Goal: Task Accomplishment & Management: Use online tool/utility

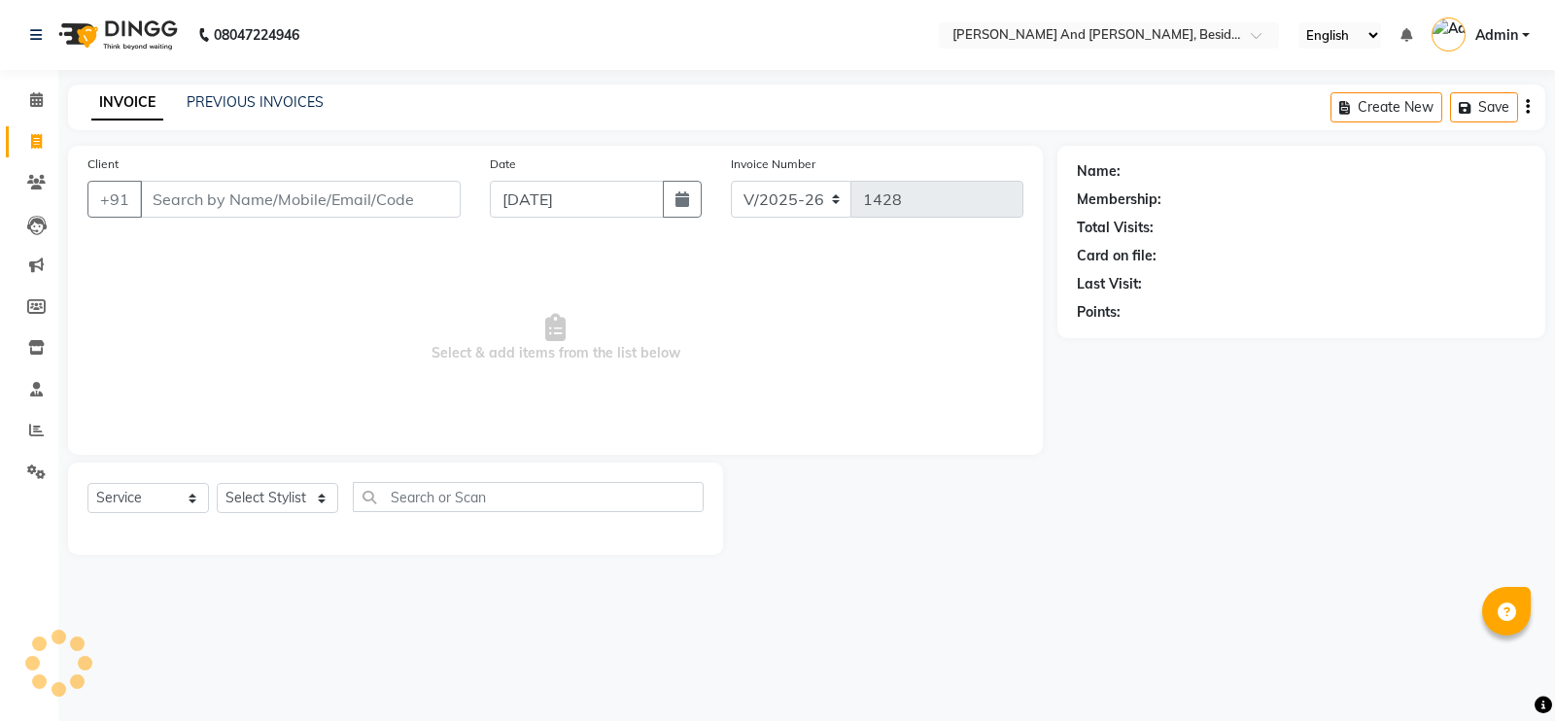
select select "4907"
select select "service"
click at [285, 99] on link "PREVIOUS INVOICES" at bounding box center [255, 101] width 137 height 17
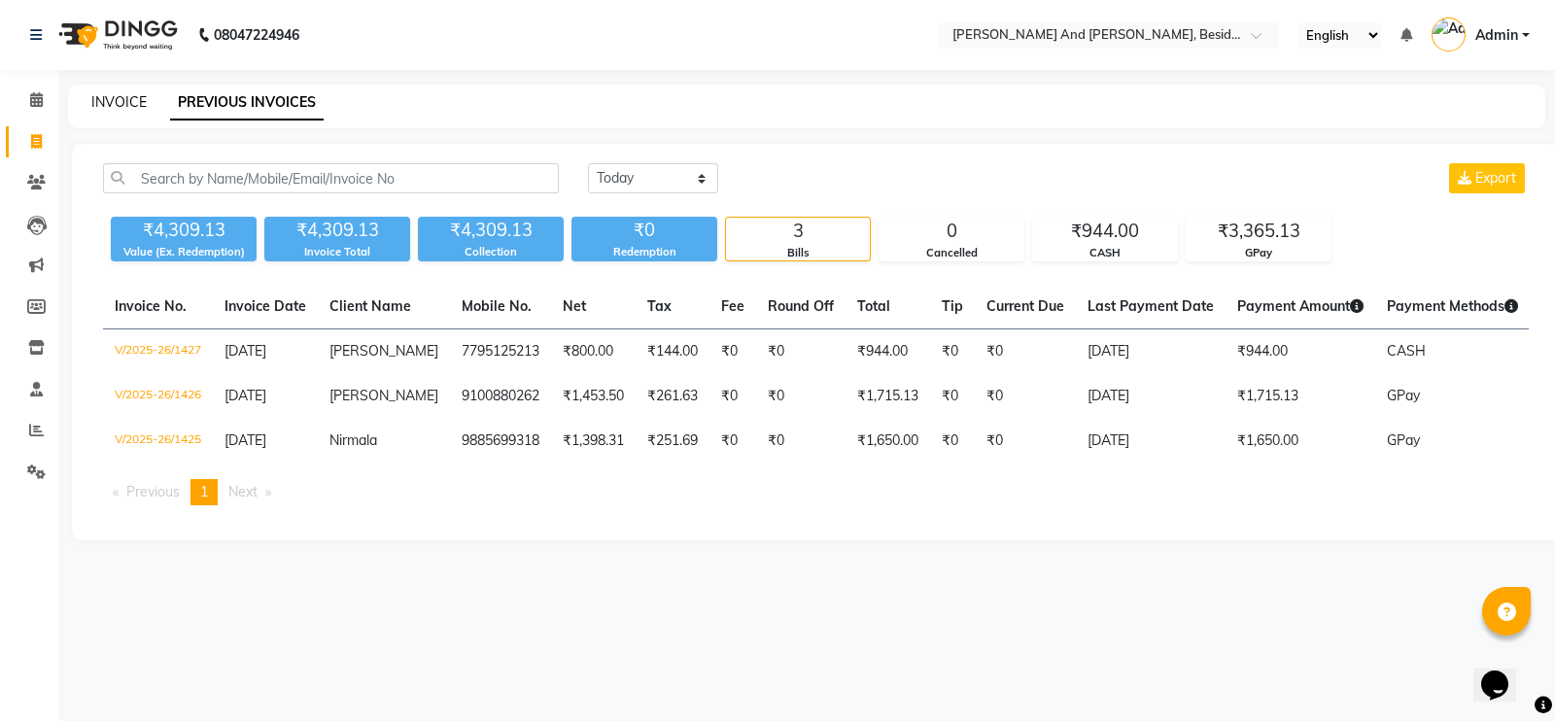
click at [145, 109] on link "INVOICE" at bounding box center [118, 101] width 55 height 17
select select "service"
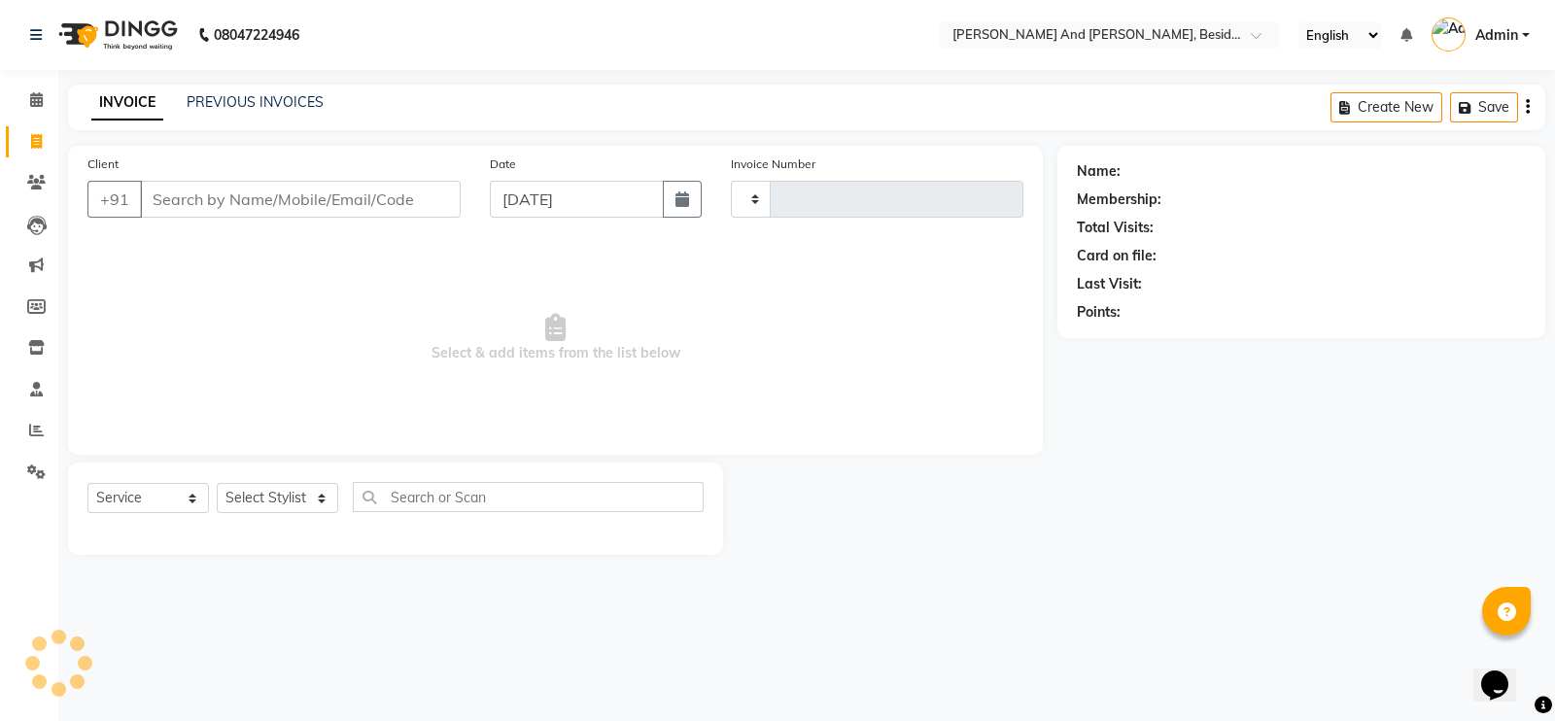
type input "1428"
select select "4907"
